Goal: Find contact information: Find contact information

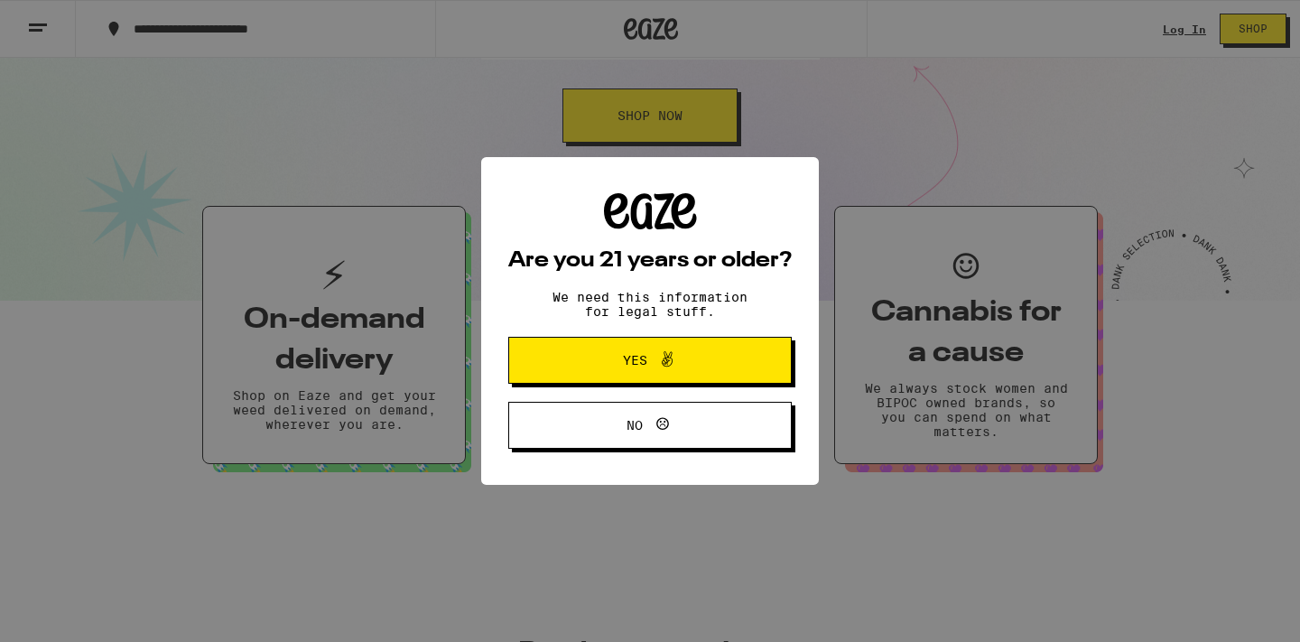
scroll to position [487, 0]
click at [323, 158] on div "Are you 21 years or older? We need this information for legal stuff. Yes No" at bounding box center [650, 321] width 1300 height 642
click at [635, 177] on div "Are you 21 years or older? We need this information for legal stuff. Yes No" at bounding box center [650, 321] width 1300 height 642
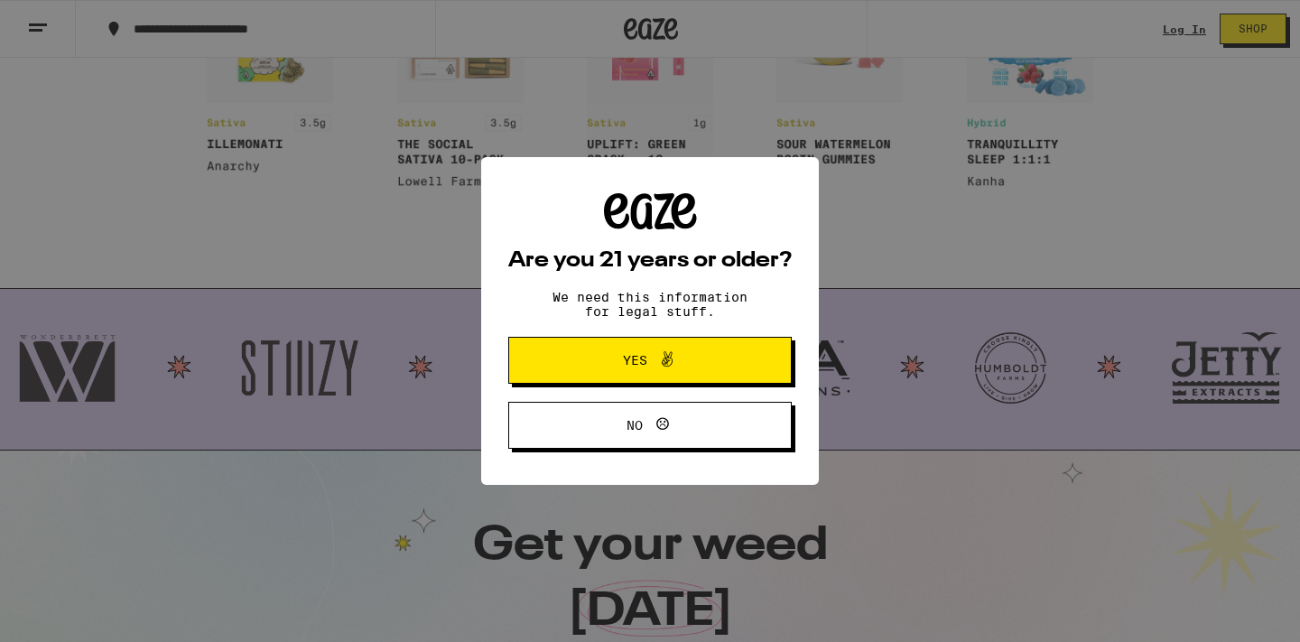
click at [666, 359] on icon at bounding box center [668, 360] width 22 height 22
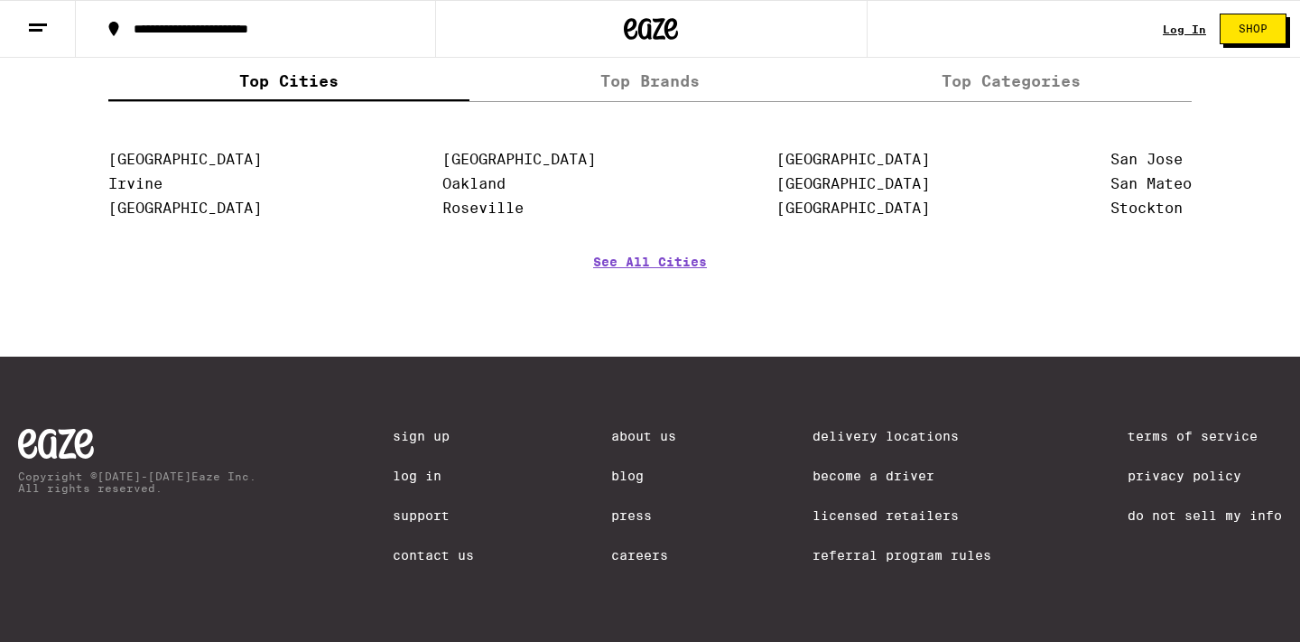
scroll to position [2354, 0]
click at [197, 205] on link "[GEOGRAPHIC_DATA]" at bounding box center [185, 208] width 154 height 17
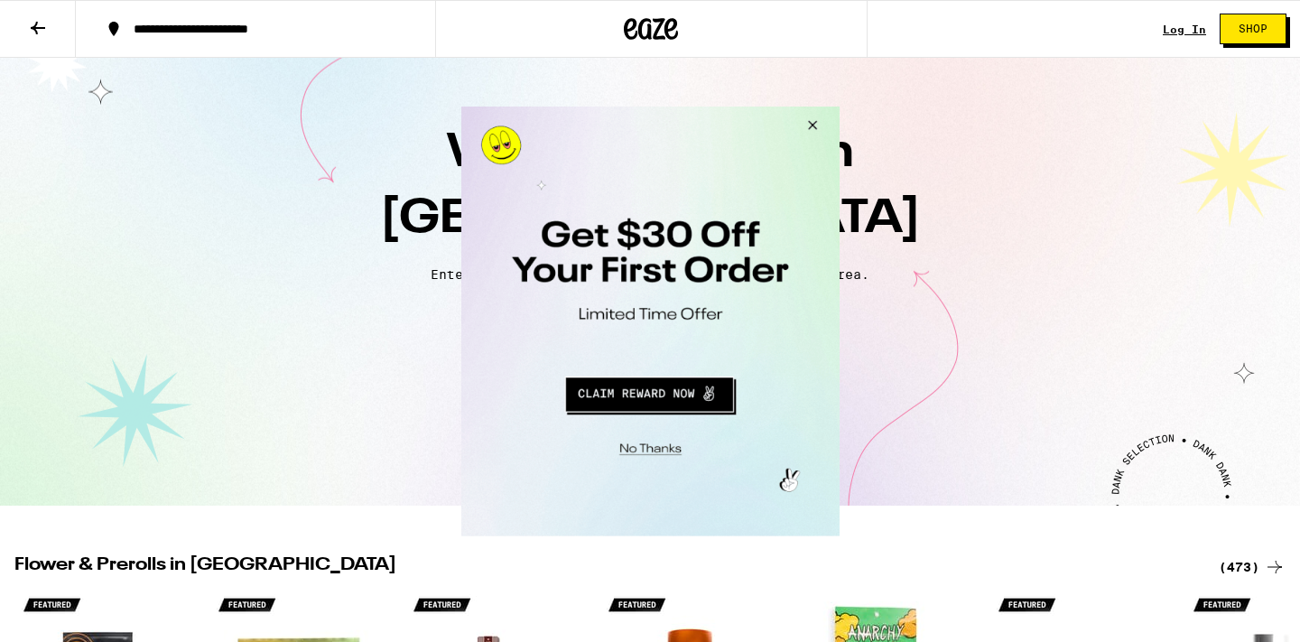
click at [817, 129] on button "Close Modal" at bounding box center [809, 127] width 49 height 43
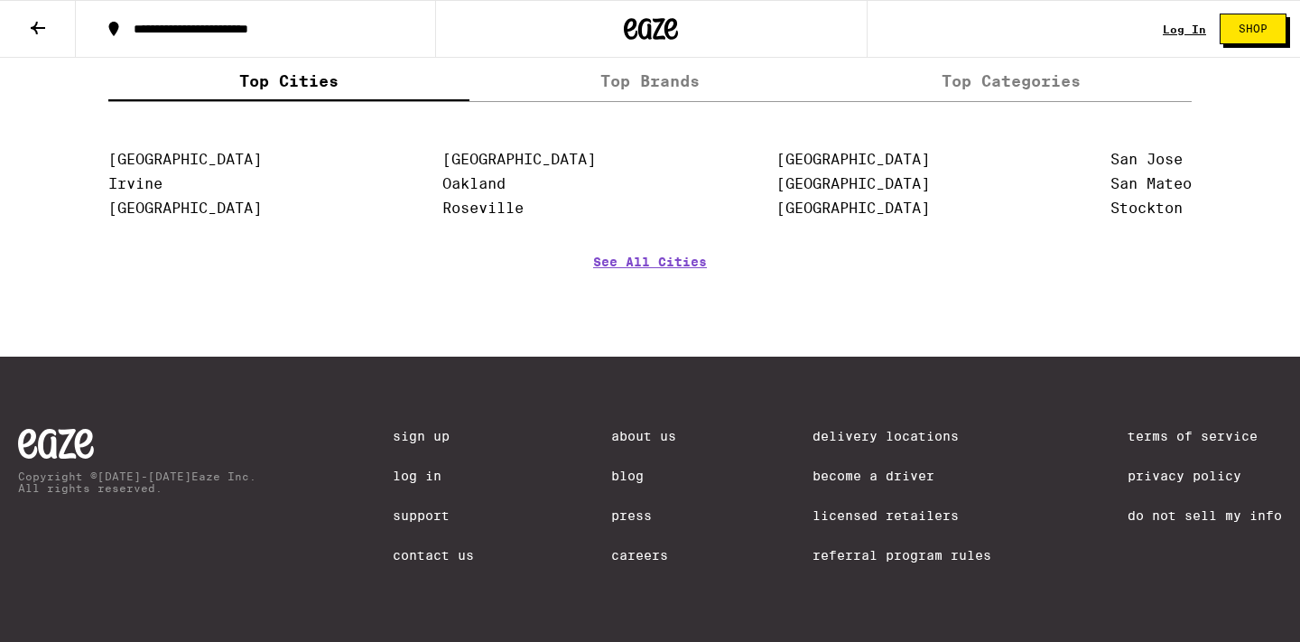
scroll to position [4185, 0]
click at [414, 551] on link "Contact Us" at bounding box center [433, 555] width 81 height 14
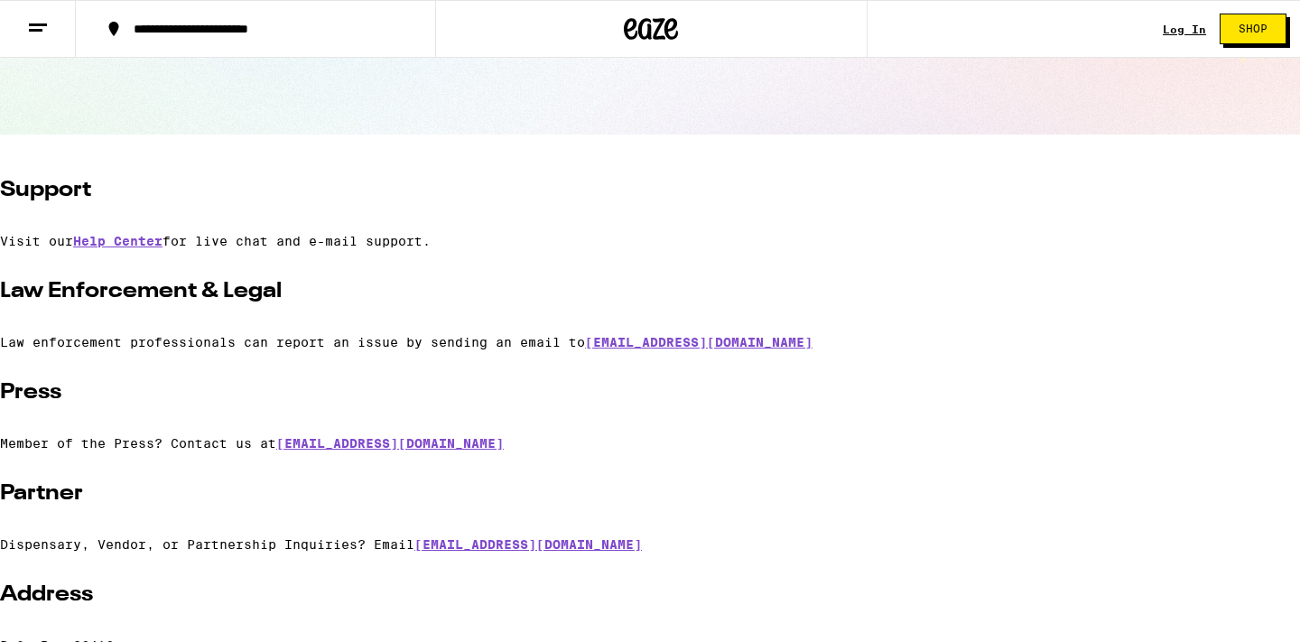
scroll to position [285, 0]
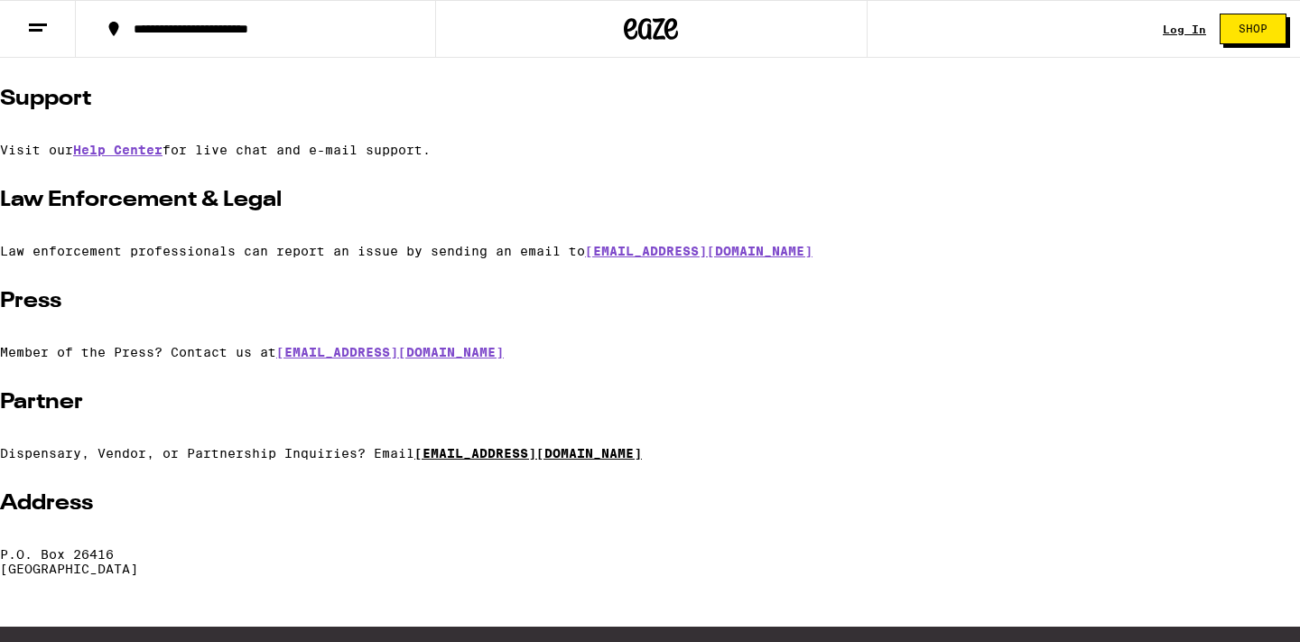
click at [474, 461] on link "[EMAIL_ADDRESS][DOMAIN_NAME]" at bounding box center [528, 453] width 228 height 14
drag, startPoint x: 598, startPoint y: 457, endPoint x: 424, endPoint y: 461, distance: 173.4
click at [424, 461] on p "Dispensary, Vendor, or Partnership Inquiries? Email [EMAIL_ADDRESS][DOMAIN_NAME]" at bounding box center [650, 453] width 1300 height 14
copy p "Dispensary, Vendor, or Partnership Inquiries? Email [EMAIL_ADDRESS][DOMAIN_NAME]"
click at [616, 444] on div "Support Visit our Help Center for live chat and e-mail support. Law Enforcement…" at bounding box center [650, 330] width 1300 height 491
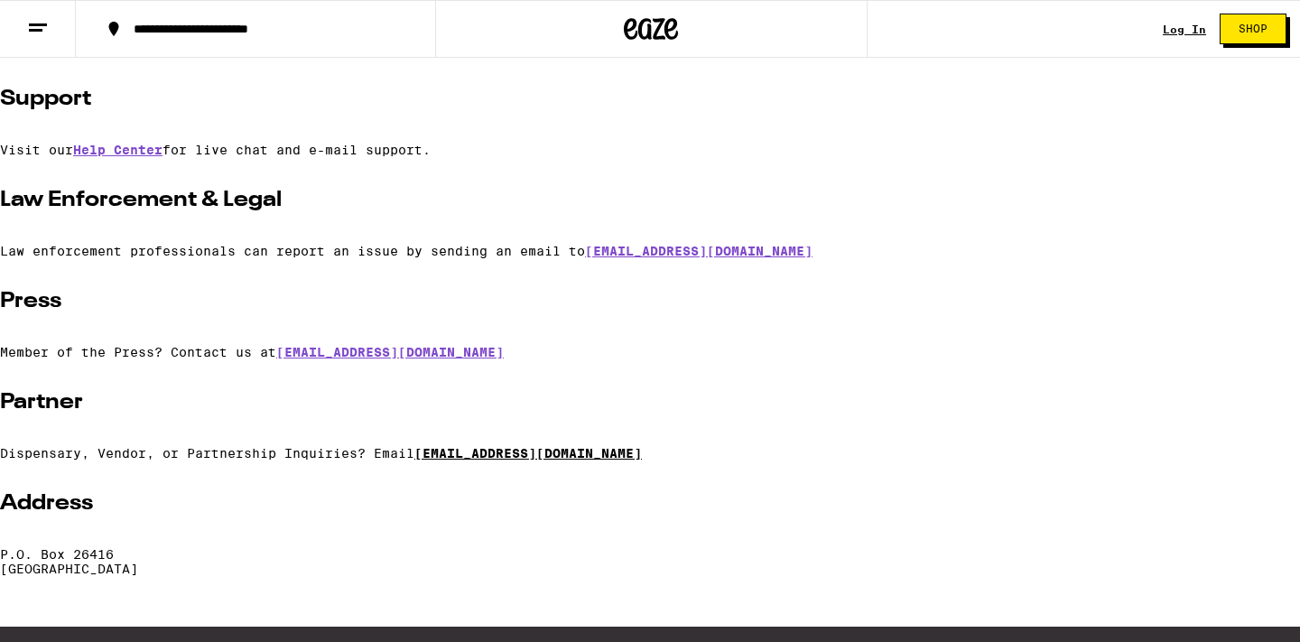
drag, startPoint x: 604, startPoint y: 457, endPoint x: 426, endPoint y: 459, distance: 177.9
click at [424, 459] on p "Dispensary, Vendor, or Partnership Inquiries? Email [EMAIL_ADDRESS][DOMAIN_NAME]" at bounding box center [650, 453] width 1300 height 14
copy p "Dispensary, Vendor, or Partnership Inquiries? Email [EMAIL_ADDRESS][DOMAIN_NAME]"
